Goal: Task Accomplishment & Management: Manage account settings

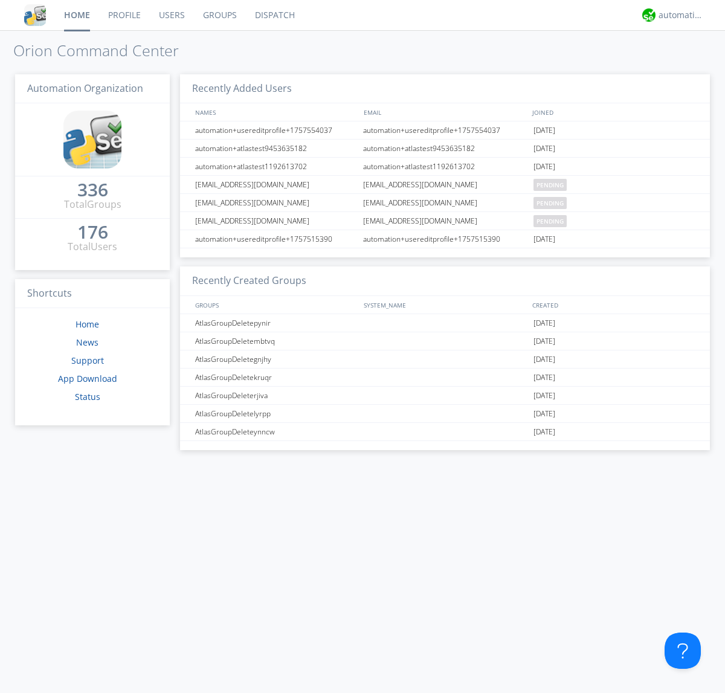
click at [219, 15] on link "Groups" at bounding box center [220, 15] width 52 height 30
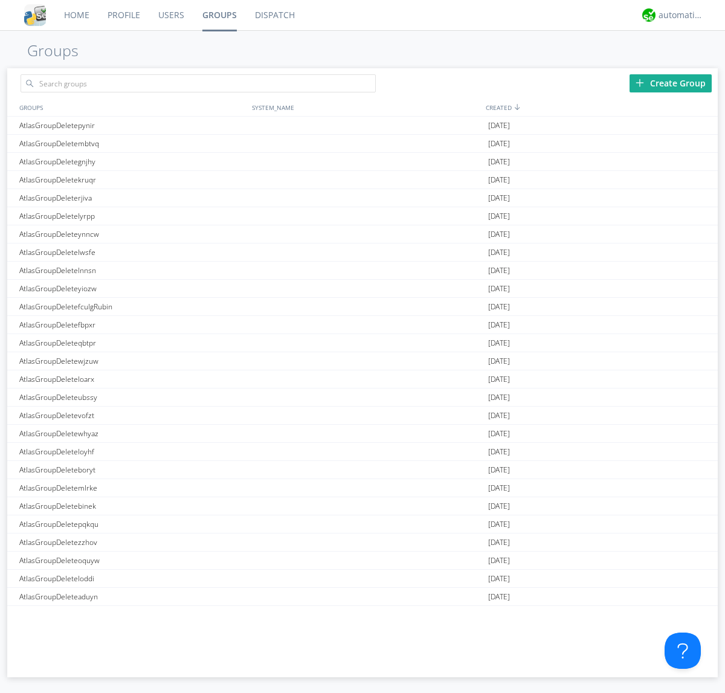
click at [671, 83] on div "Create Group" at bounding box center [670, 83] width 82 height 18
click at [219, 15] on link "Groups" at bounding box center [219, 15] width 53 height 30
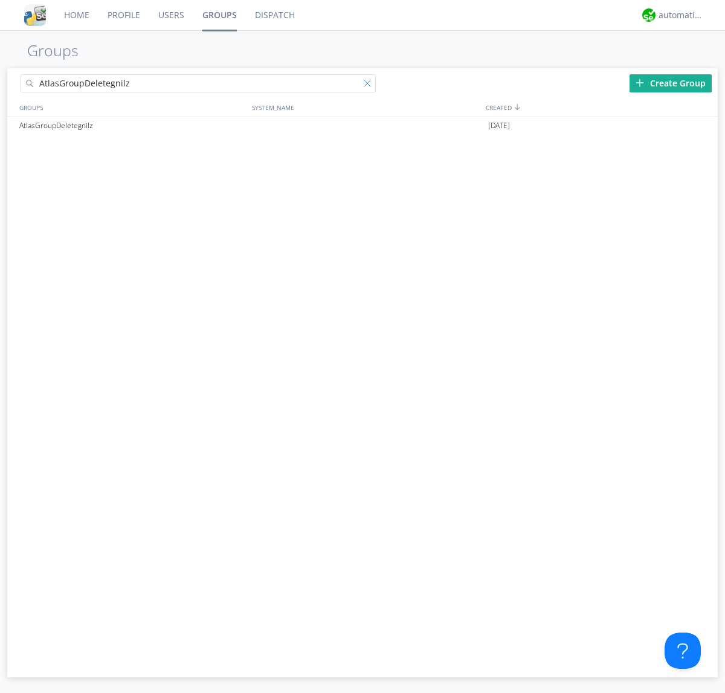
type input "AtlasGroupDeletegnilz"
click at [370, 85] on div at bounding box center [370, 86] width 12 height 12
type input "AtlasGroupDeletegnilz"
click at [132, 125] on div "AtlasGroupDeletegnilz" at bounding box center [132, 126] width 233 height 18
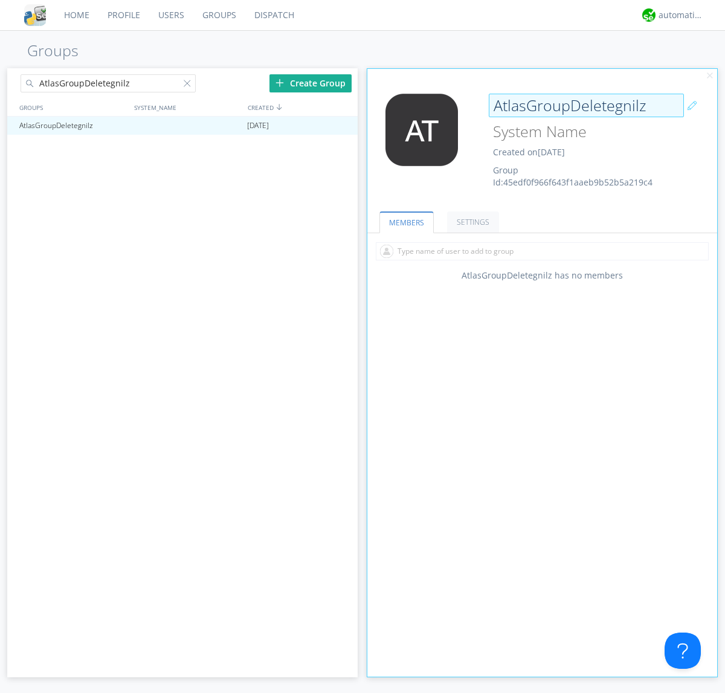
click at [542, 144] on div "AtlasGroupDeletegnilz Created on [DATE] Group Id: 45edf0f966f643f1aaeb9b52b5a21…" at bounding box center [571, 141] width 175 height 95
click at [586, 105] on input "AtlasGroupDeletegnilz" at bounding box center [586, 106] width 195 height 24
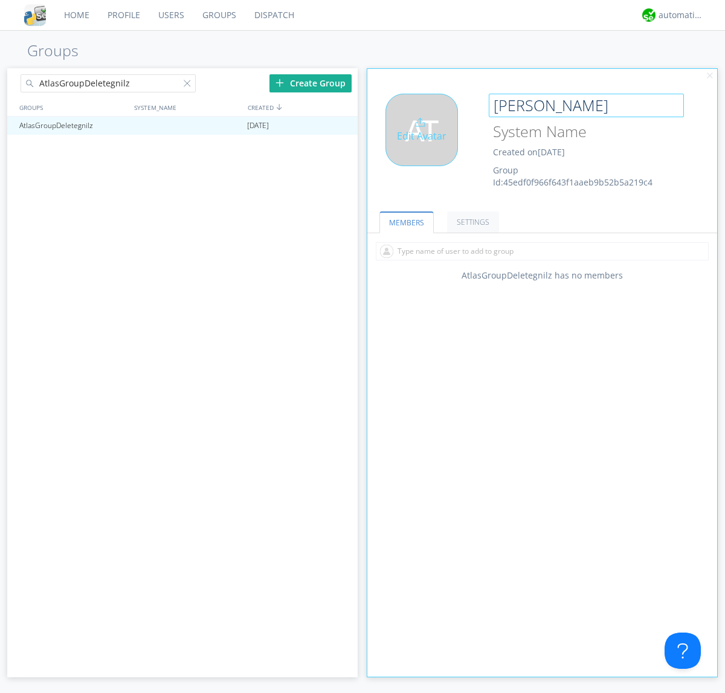
type input "[PERSON_NAME]"
click at [425, 144] on div "Edit Avatar" at bounding box center [421, 130] width 72 height 72
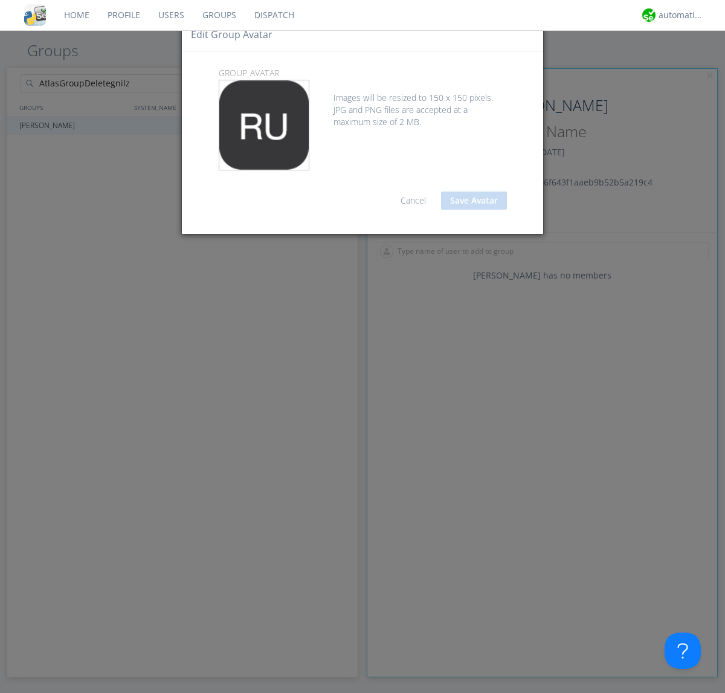
type input "C:\fakepath\selenium.png"
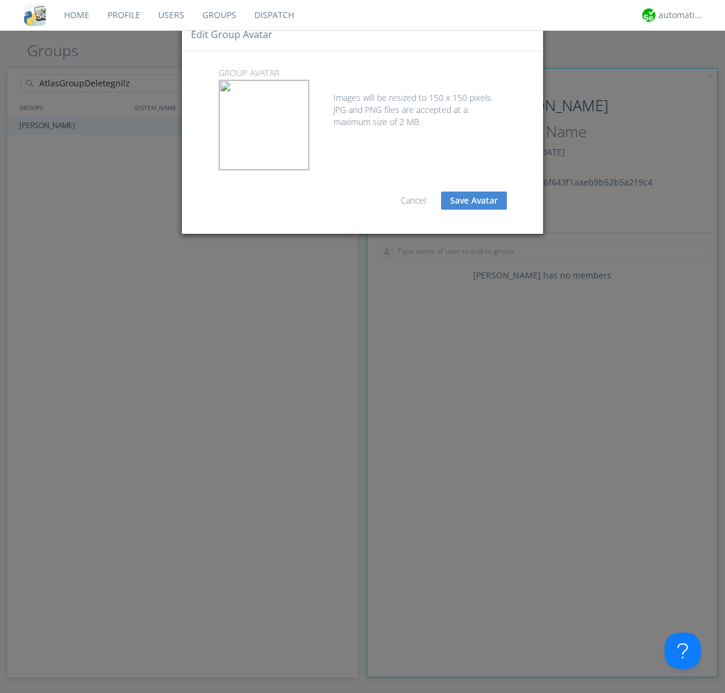
click at [474, 201] on button "Save Avatar" at bounding box center [474, 200] width 66 height 18
click at [189, 85] on div at bounding box center [190, 86] width 12 height 12
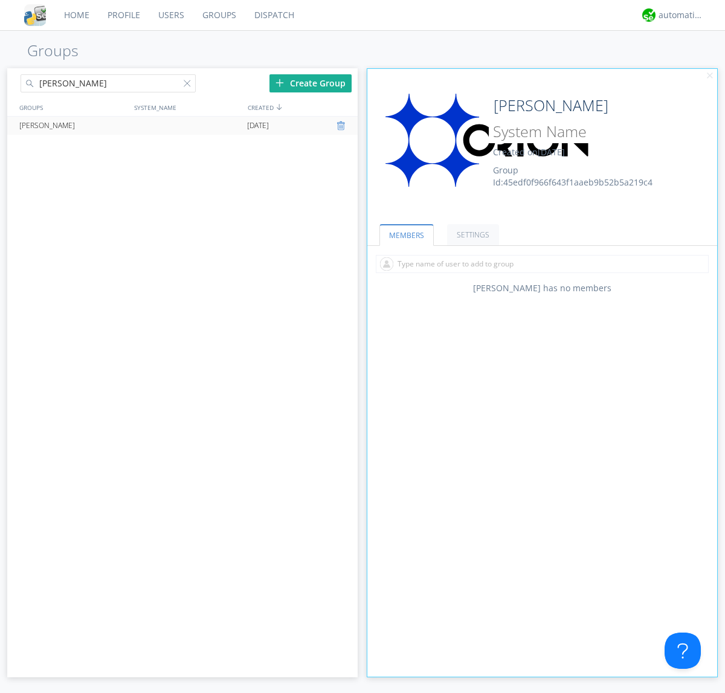
type input "[PERSON_NAME]"
click at [342, 126] on div at bounding box center [342, 126] width 12 height 10
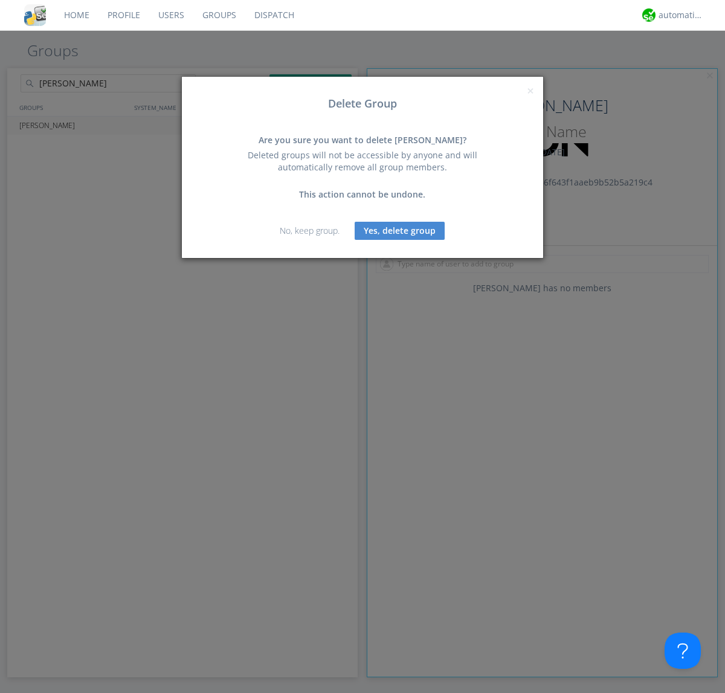
click at [400, 230] on button "Yes, delete group" at bounding box center [400, 231] width 90 height 18
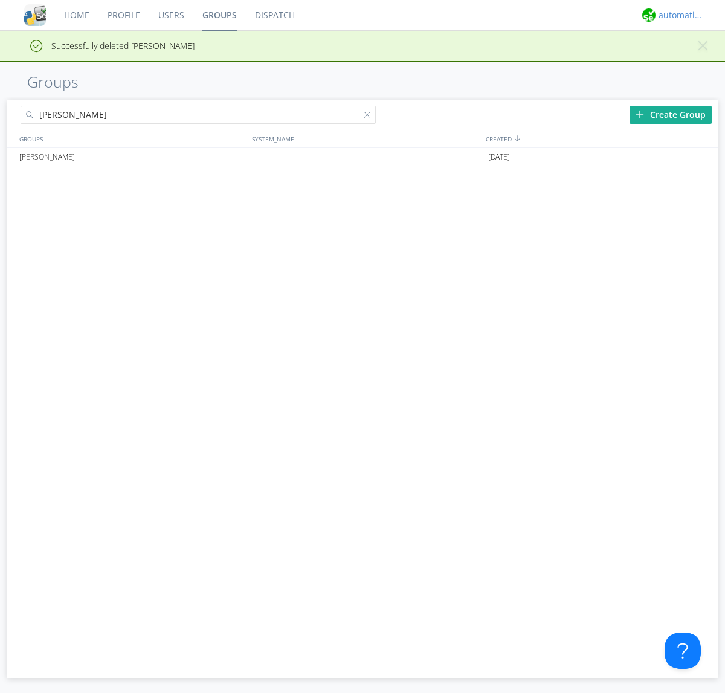
click at [678, 15] on div "automation+atlas" at bounding box center [680, 15] width 45 height 12
